Goal: Task Accomplishment & Management: Use online tool/utility

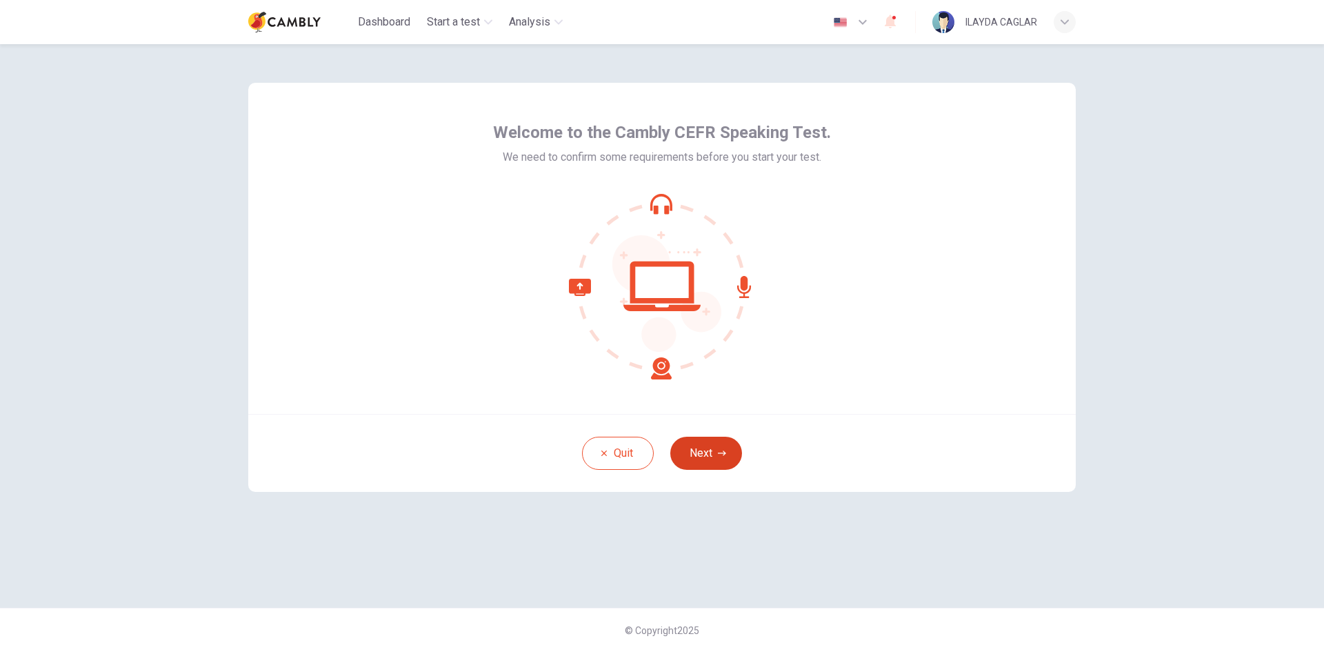
click at [721, 443] on button "Next" at bounding box center [706, 453] width 72 height 33
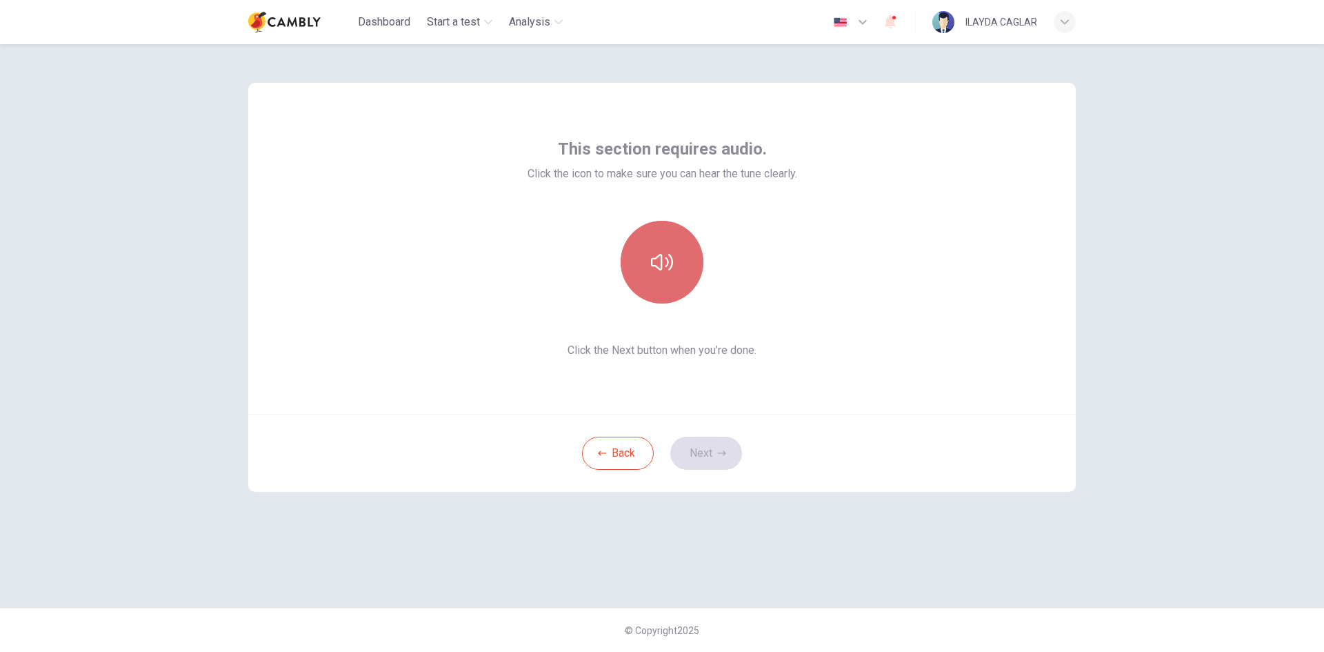
click at [661, 255] on icon "button" at bounding box center [662, 262] width 22 height 17
click at [707, 456] on button "Next" at bounding box center [706, 453] width 72 height 33
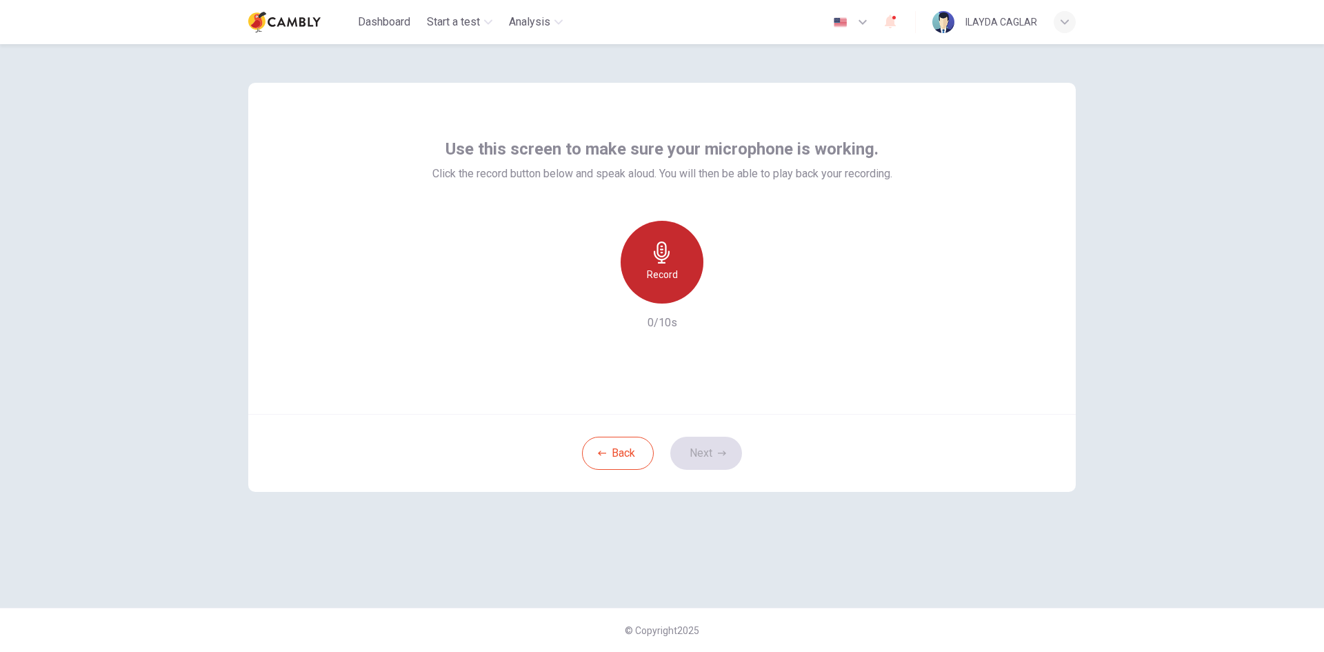
click at [673, 272] on h6 "Record" at bounding box center [662, 274] width 31 height 17
click at [673, 272] on div "Stop" at bounding box center [662, 262] width 83 height 83
click at [725, 292] on icon "button" at bounding box center [727, 292] width 6 height 8
click at [704, 449] on button "Next" at bounding box center [706, 453] width 72 height 33
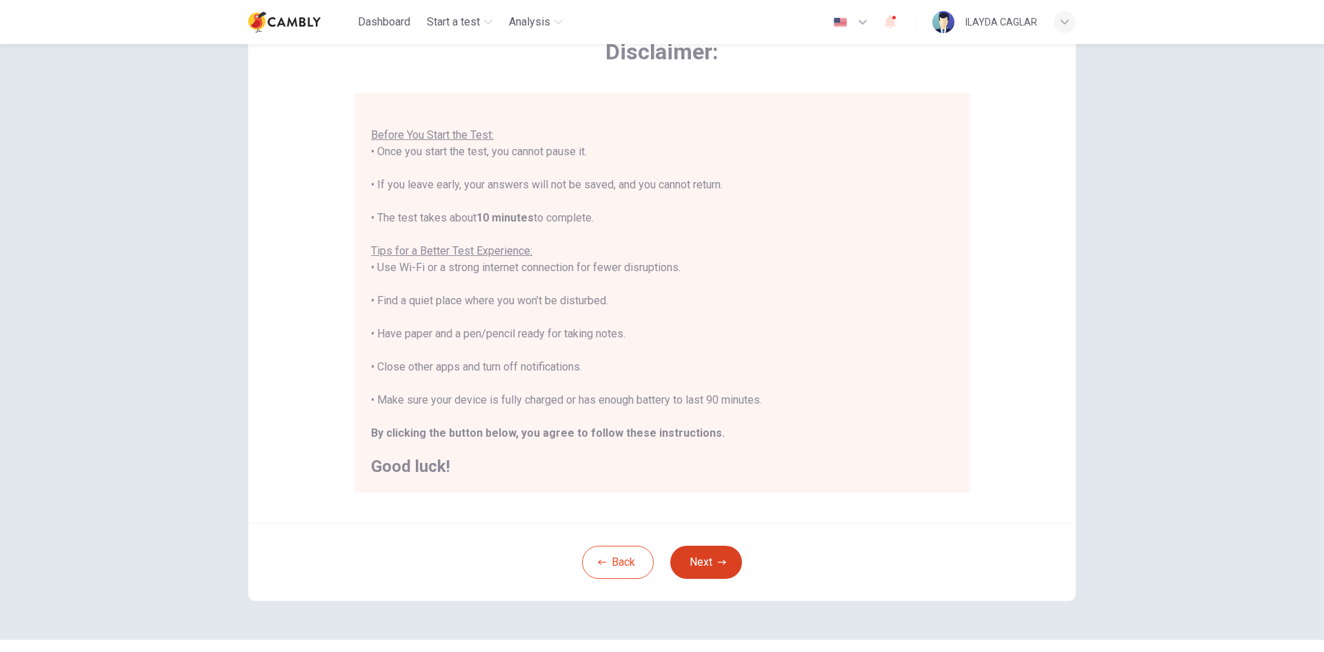
scroll to position [84, 0]
click at [703, 564] on button "Next" at bounding box center [706, 561] width 72 height 33
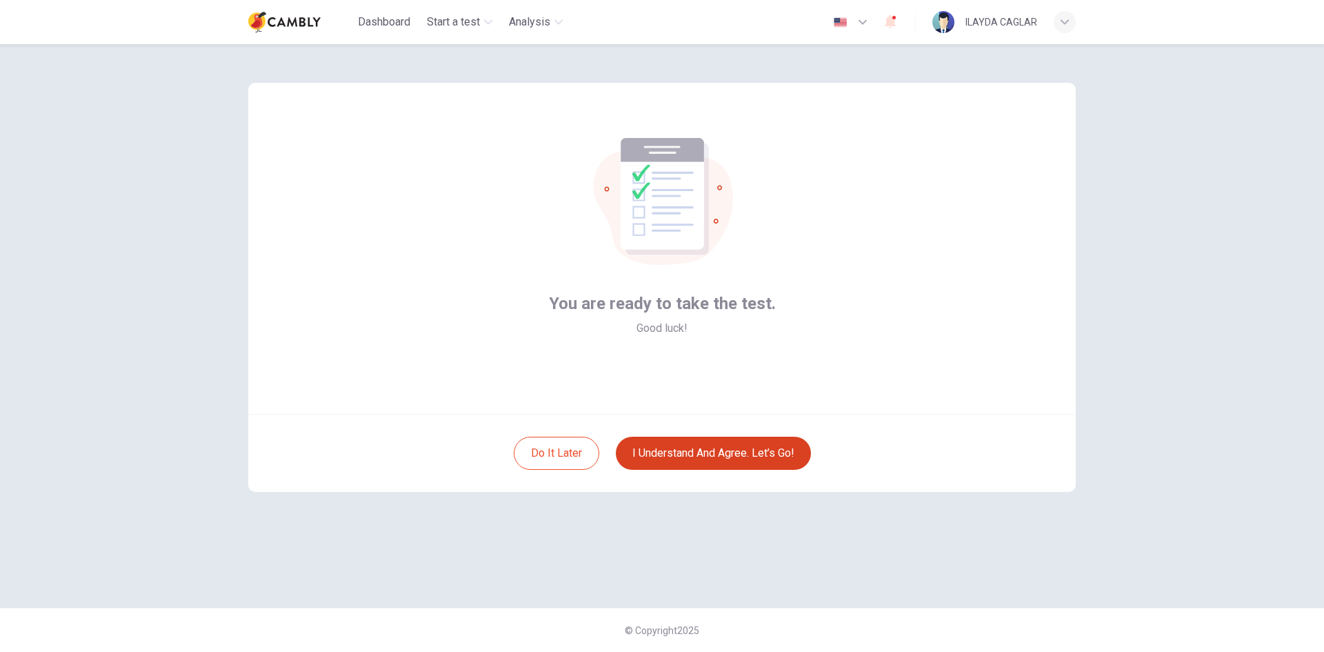
click at [715, 459] on button "I understand and agree. Let’s go!" at bounding box center [713, 453] width 195 height 33
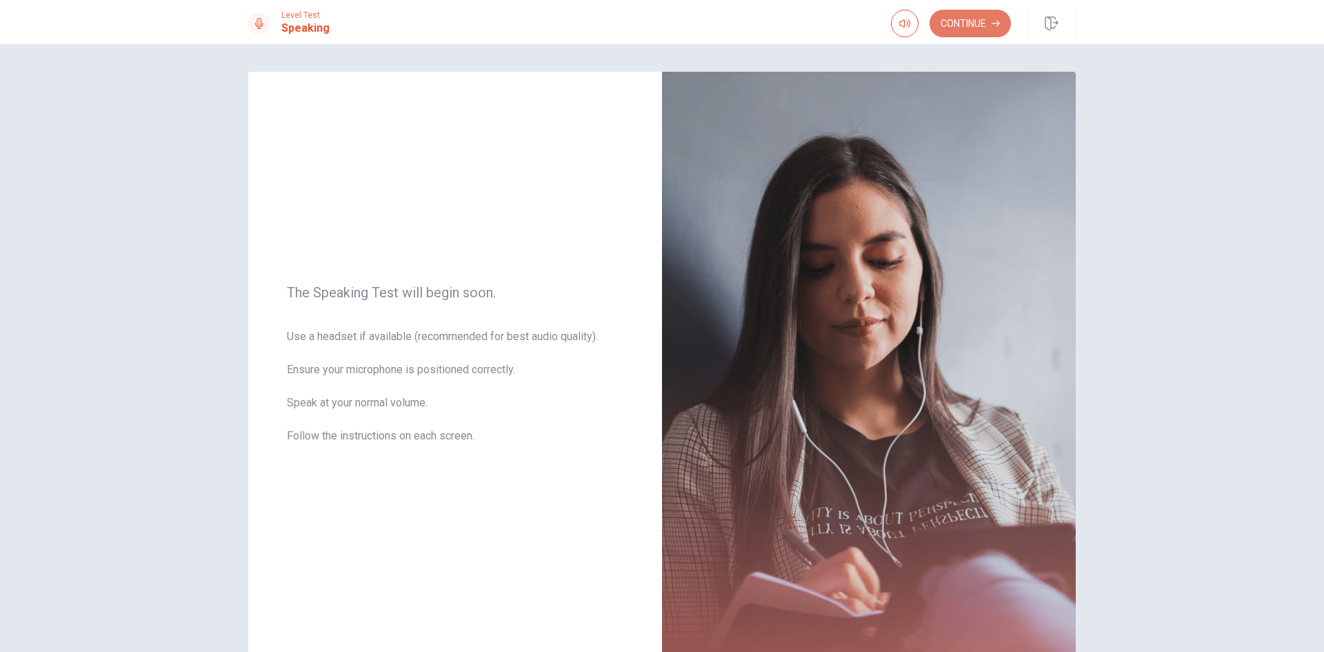
click at [968, 32] on button "Continue" at bounding box center [970, 24] width 81 height 28
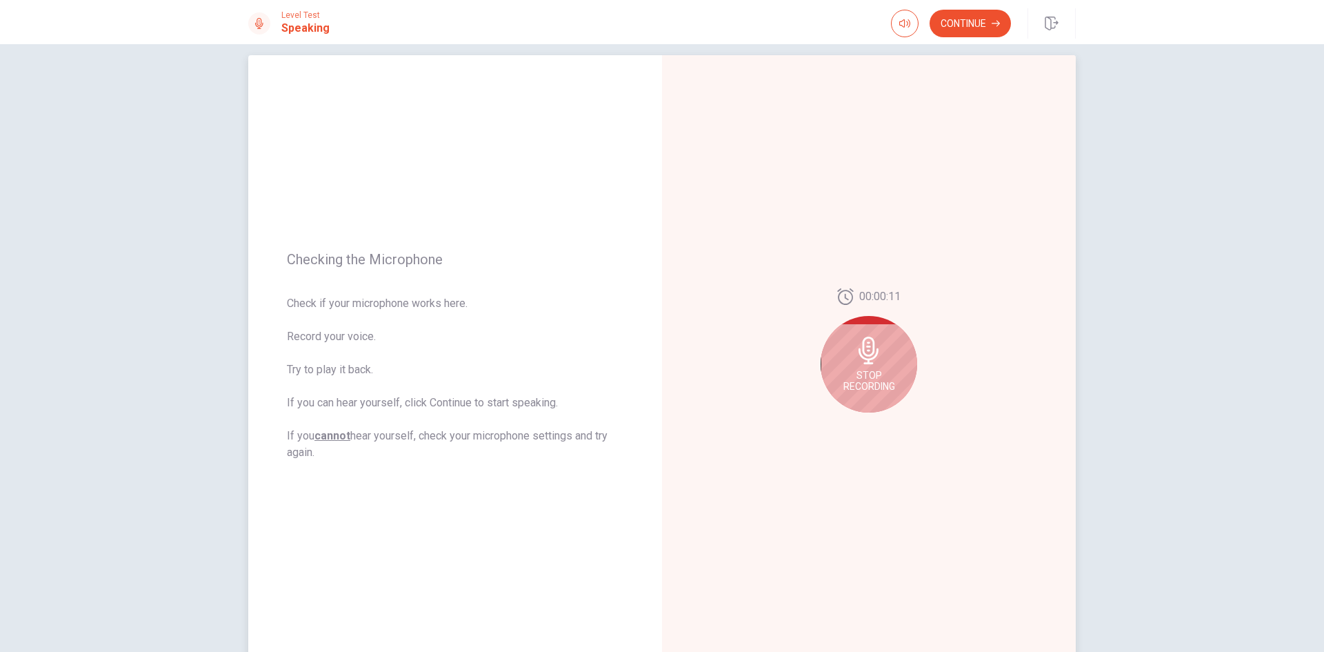
scroll to position [17, 0]
click at [879, 390] on span "Stop Recording" at bounding box center [870, 380] width 52 height 22
click at [881, 425] on icon "Play Audio" at bounding box center [884, 423] width 6 height 8
click at [865, 361] on icon at bounding box center [872, 354] width 28 height 28
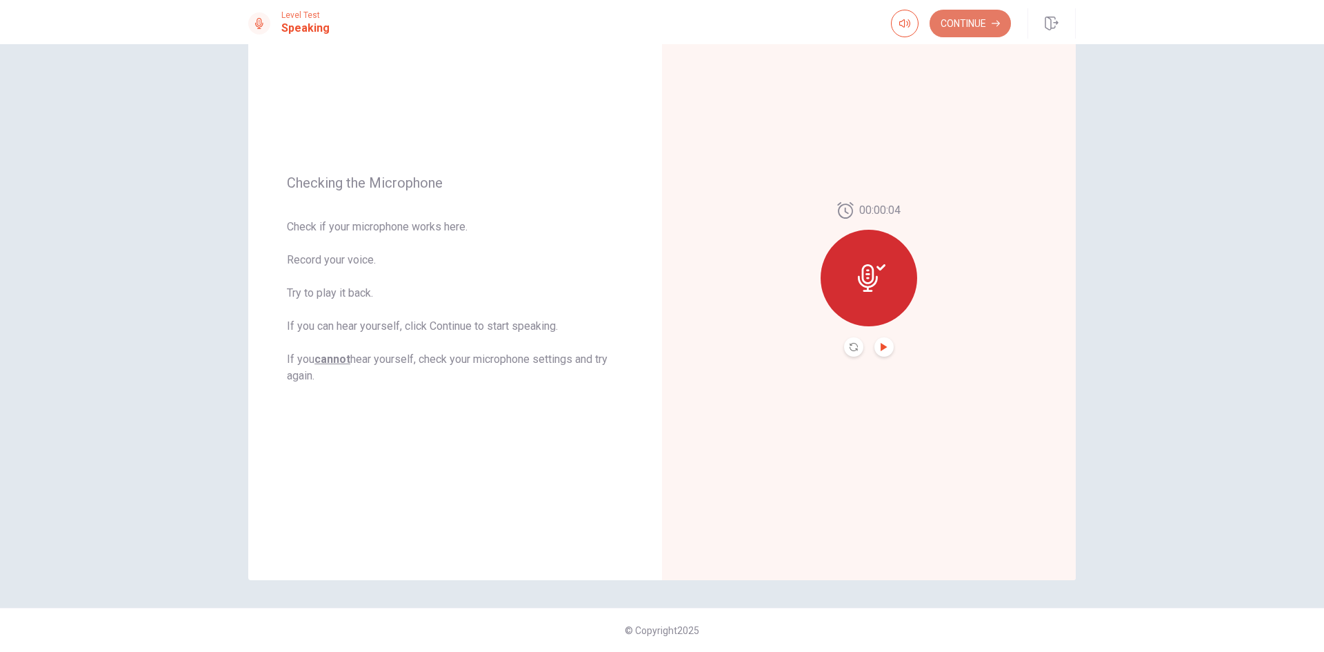
click at [964, 24] on button "Continue" at bounding box center [970, 24] width 81 height 28
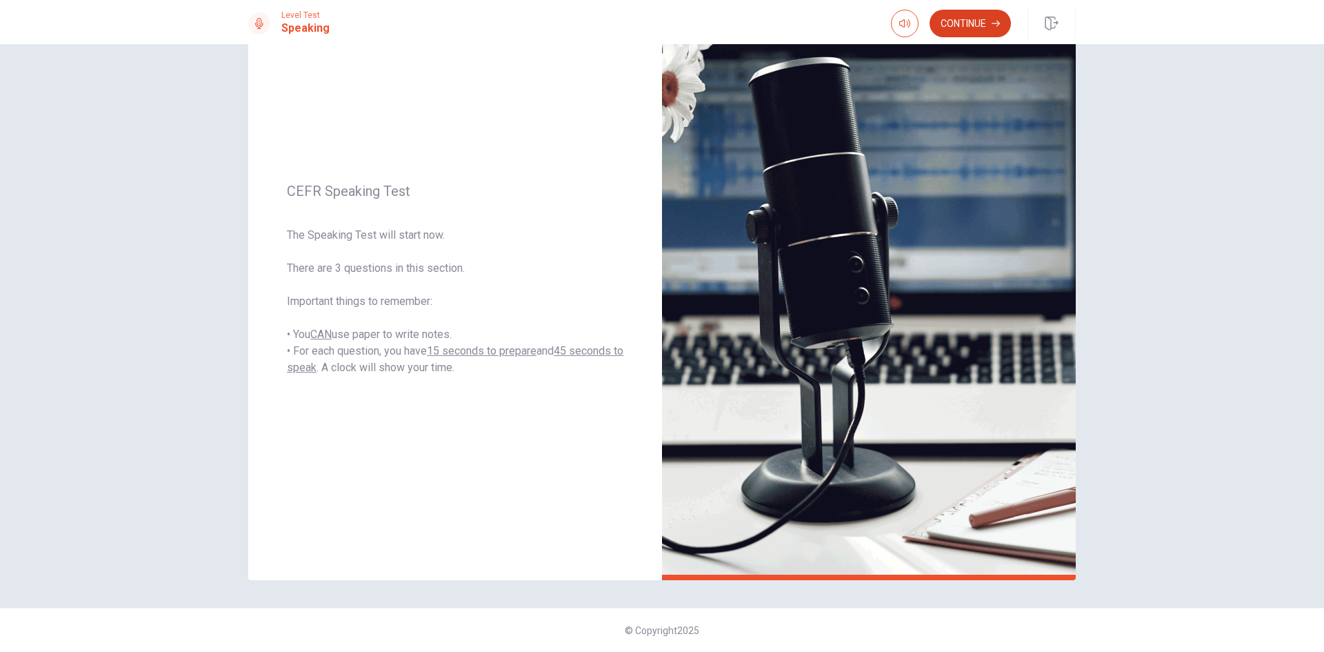
click at [955, 30] on button "Continue" at bounding box center [970, 24] width 81 height 28
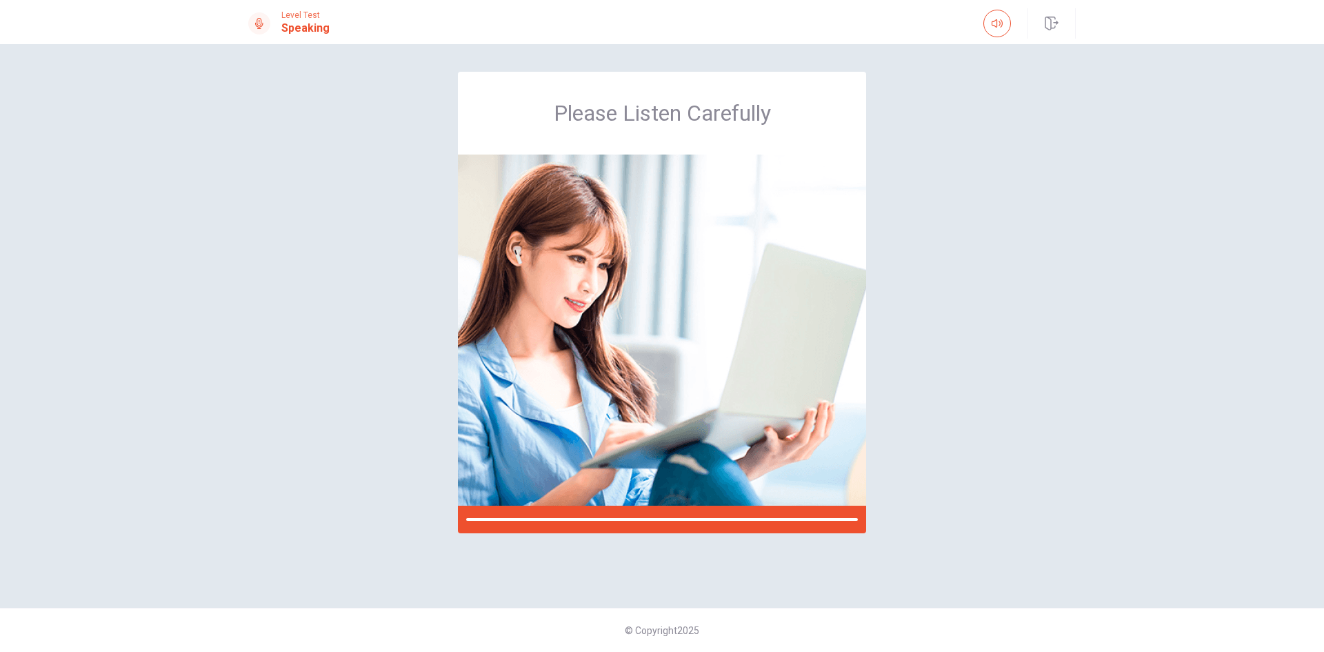
scroll to position [0, 0]
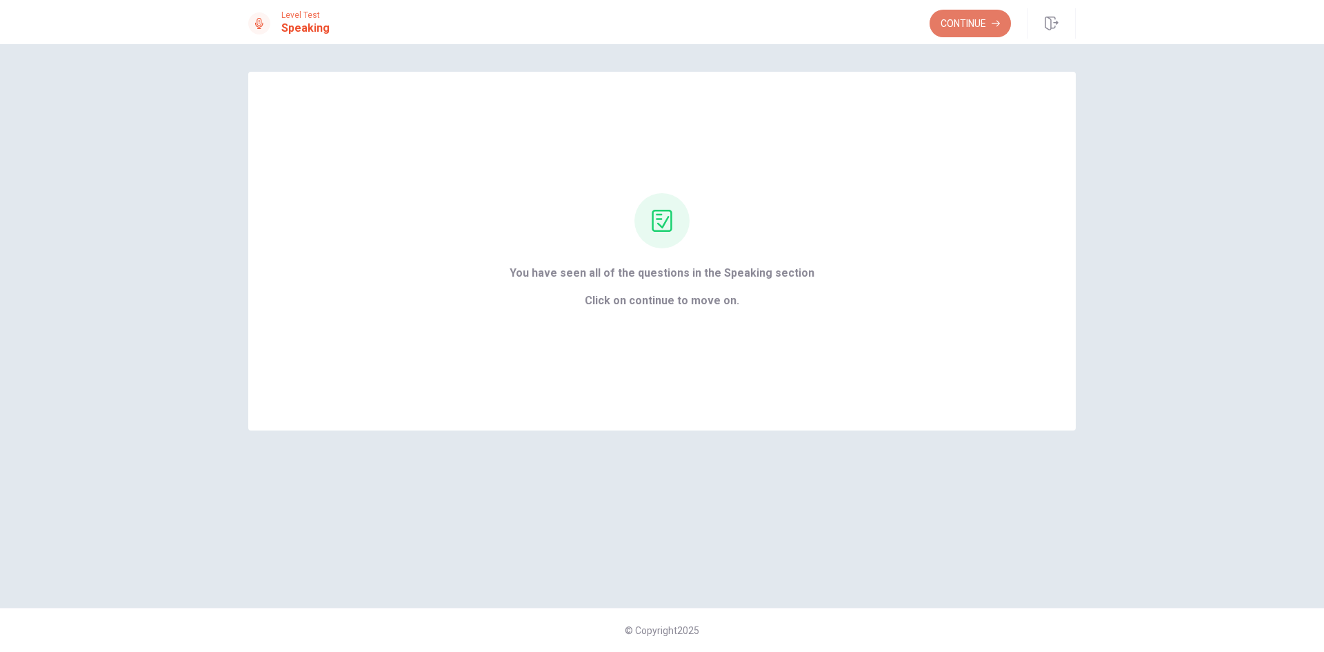
click at [956, 30] on button "Continue" at bounding box center [970, 24] width 81 height 28
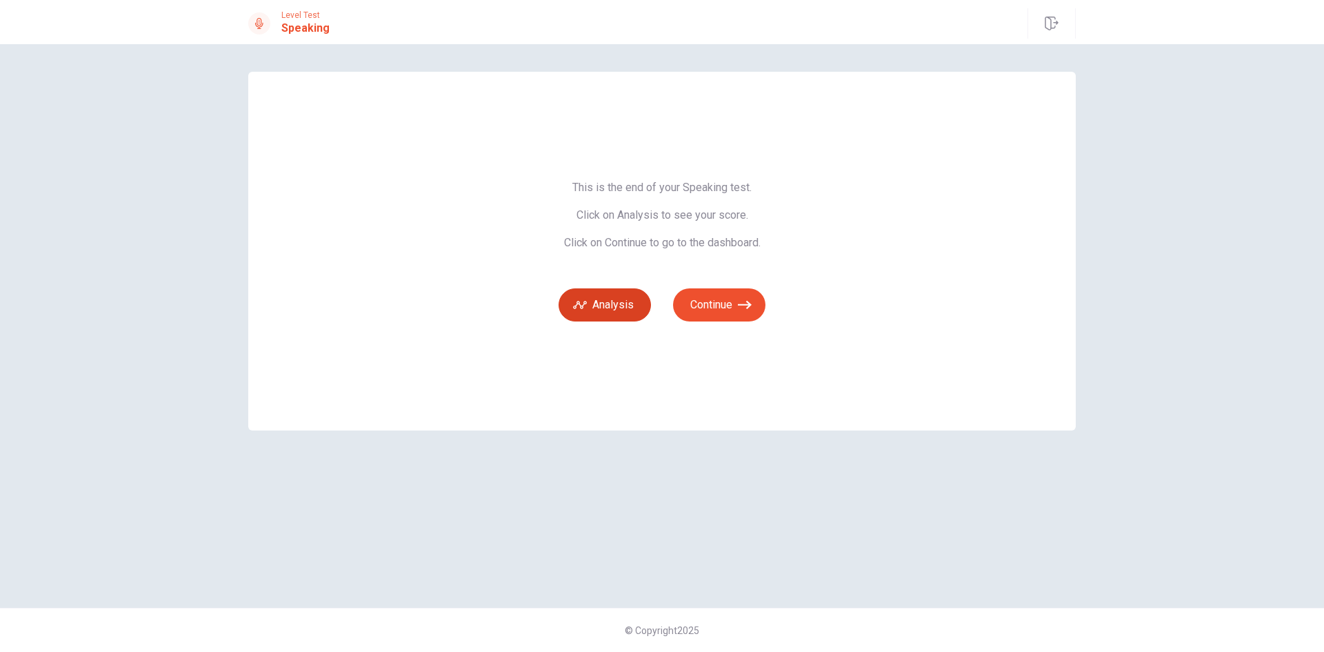
click at [590, 299] on button "Analysis" at bounding box center [605, 304] width 92 height 33
